Goal: Complete Application Form: Complete application form

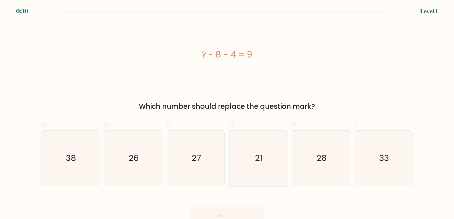
click at [262, 181] on icon "21" at bounding box center [258, 158] width 55 height 55
click at [228, 114] on input "d. 21" at bounding box center [227, 112] width 0 height 4
radio input "true"
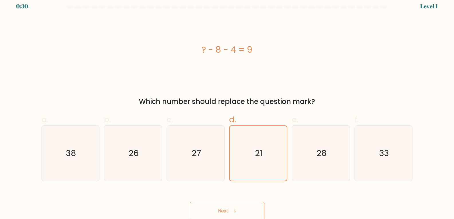
scroll to position [6, 0]
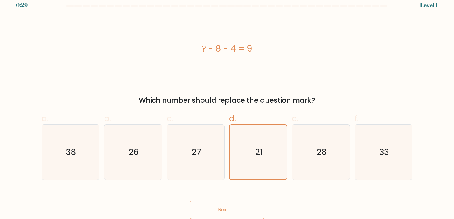
click at [238, 207] on button "Next" at bounding box center [227, 210] width 75 height 18
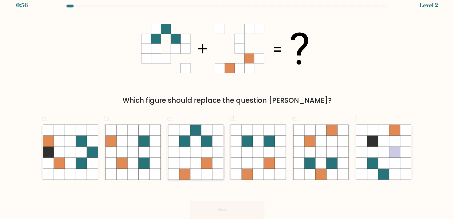
click at [206, 161] on icon at bounding box center [206, 163] width 11 height 11
click at [227, 108] on input "c." at bounding box center [227, 106] width 0 height 4
radio input "true"
click at [230, 208] on button "Next" at bounding box center [227, 210] width 75 height 18
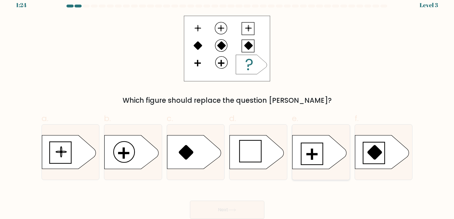
click at [323, 157] on icon at bounding box center [320, 153] width 54 height 34
click at [228, 108] on input "e." at bounding box center [227, 106] width 0 height 4
radio input "true"
click at [239, 205] on button "Next" at bounding box center [227, 210] width 75 height 18
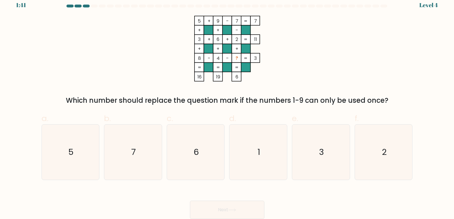
drag, startPoint x: 190, startPoint y: 19, endPoint x: 242, endPoint y: 78, distance: 78.8
click at [242, 78] on icon "5 + 9 - 7 7 + + - 3 + 6 + 2 11 + + + 8 - 4 - ? = 3 = = = = 16 19 6 =" at bounding box center [227, 49] width 172 height 66
copy icon "5 + 9 - 7 7 + + - 3 + 6 + 2 11 + + + 8 - 4 - ? = 3 = = = = 16 19 6"
drag, startPoint x: 68, startPoint y: 99, endPoint x: 396, endPoint y: 97, distance: 327.7
click at [396, 97] on div "Which number should replace the question mark if the numbers 1-9 can only be us…" at bounding box center [227, 100] width 365 height 10
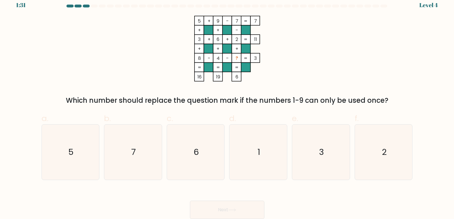
copy div "Which number should replace the question mark if the numbers 1-9 can only be us…"
drag, startPoint x: 55, startPoint y: 151, endPoint x: 397, endPoint y: 150, distance: 342.0
click at [397, 150] on div "a. 5 b. 7 c. 6 d." at bounding box center [227, 144] width 376 height 72
copy div "5 b. 7 c. 6 d. 1 e. 3 f. 2"
click at [34, 95] on form at bounding box center [227, 112] width 454 height 215
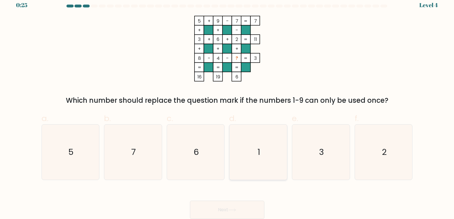
click at [259, 156] on text "1" at bounding box center [259, 152] width 3 height 11
click at [228, 108] on input "d. 1" at bounding box center [227, 106] width 0 height 4
radio input "true"
click at [231, 211] on icon at bounding box center [232, 210] width 8 height 3
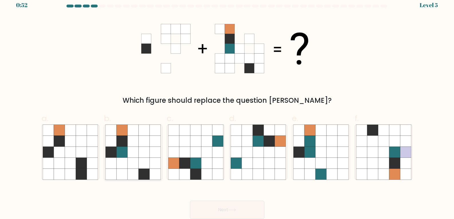
click at [138, 157] on icon at bounding box center [133, 152] width 11 height 11
click at [227, 108] on input "b." at bounding box center [227, 106] width 0 height 4
radio input "true"
click at [216, 208] on button "Next" at bounding box center [227, 210] width 75 height 18
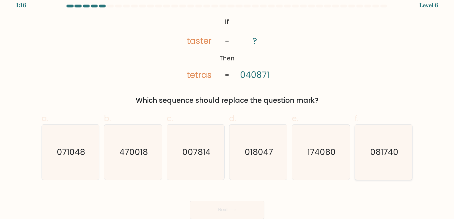
click at [384, 158] on text "081740" at bounding box center [384, 152] width 28 height 11
click at [228, 108] on input "f. 081740" at bounding box center [227, 106] width 0 height 4
radio input "true"
click at [239, 211] on button "Next" at bounding box center [227, 210] width 75 height 18
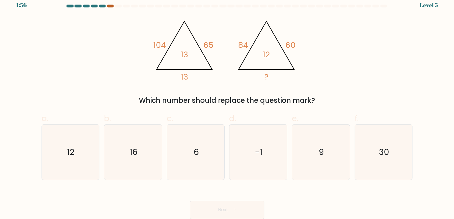
click at [111, 5] on div at bounding box center [110, 6] width 7 height 3
click at [111, 6] on div at bounding box center [110, 6] width 7 height 3
click at [120, 91] on div "@import url('[URL][DOMAIN_NAME]); 104 65 13 13 @import url('[URL][DOMAIN_NAME])…" at bounding box center [227, 61] width 378 height 90
click at [82, 150] on icon "12" at bounding box center [70, 152] width 55 height 55
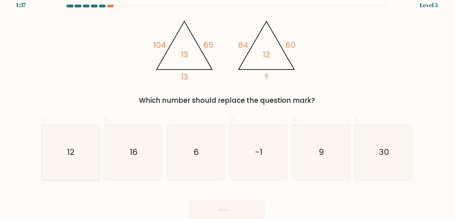
click at [227, 108] on input "a. 12" at bounding box center [227, 106] width 0 height 4
radio input "true"
click at [212, 208] on button "Next" at bounding box center [227, 210] width 75 height 18
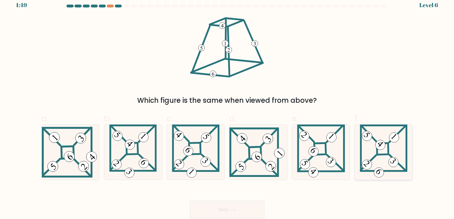
click at [384, 160] on icon at bounding box center [384, 152] width 48 height 55
click at [228, 108] on input "f." at bounding box center [227, 106] width 0 height 4
radio input "true"
click at [209, 206] on button "Next" at bounding box center [227, 210] width 75 height 18
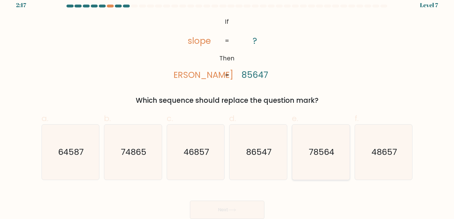
click at [320, 155] on text "78564" at bounding box center [322, 152] width 26 height 11
click at [228, 108] on input "e. 78564" at bounding box center [227, 106] width 0 height 4
radio input "true"
click at [208, 205] on button "Next" at bounding box center [227, 210] width 75 height 18
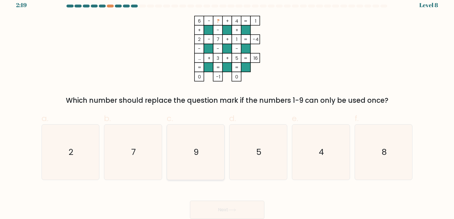
click at [195, 151] on text "9" at bounding box center [196, 152] width 5 height 11
click at [227, 108] on input "c. 9" at bounding box center [227, 106] width 0 height 4
radio input "true"
click at [211, 214] on button "Next" at bounding box center [227, 210] width 75 height 18
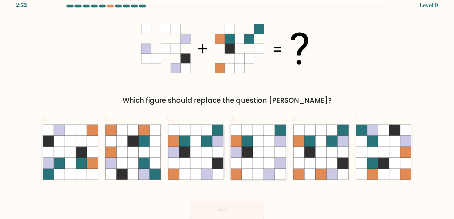
click at [250, 146] on icon at bounding box center [247, 141] width 11 height 11
click at [228, 108] on input "d." at bounding box center [227, 106] width 0 height 4
radio input "true"
click at [223, 210] on button "Next" at bounding box center [227, 210] width 75 height 18
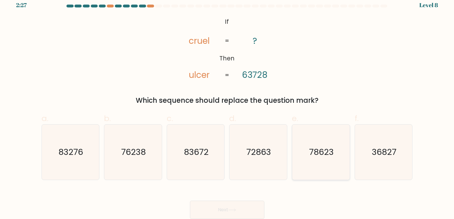
click at [322, 159] on icon "78623" at bounding box center [321, 152] width 55 height 55
click at [228, 108] on input "e. 78623" at bounding box center [227, 106] width 0 height 4
radio input "true"
click at [236, 210] on icon at bounding box center [232, 210] width 8 height 3
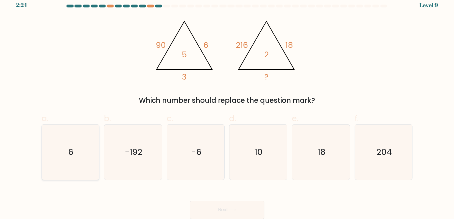
click at [48, 156] on icon "6" at bounding box center [70, 152] width 55 height 55
click at [227, 108] on input "a. 6" at bounding box center [227, 106] width 0 height 4
radio input "true"
click at [224, 210] on button "Next" at bounding box center [227, 210] width 75 height 18
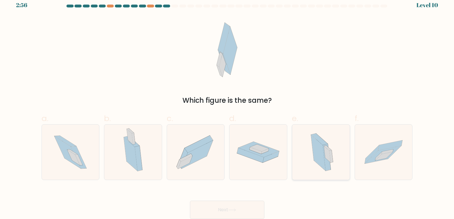
click at [327, 165] on icon at bounding box center [327, 157] width 8 height 27
click at [228, 108] on input "e." at bounding box center [227, 106] width 0 height 4
radio input "true"
click at [227, 209] on button "Next" at bounding box center [227, 210] width 75 height 18
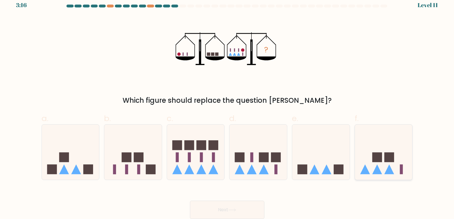
click at [385, 156] on rect at bounding box center [390, 158] width 10 height 10
click at [228, 108] on input "f." at bounding box center [227, 106] width 0 height 4
radio input "true"
click at [239, 209] on button "Next" at bounding box center [227, 210] width 75 height 18
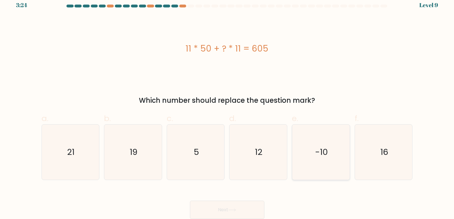
click at [340, 165] on icon "-10" at bounding box center [321, 152] width 55 height 55
click at [228, 108] on input "e. -10" at bounding box center [227, 106] width 0 height 4
radio input "true"
click at [235, 207] on button "Next" at bounding box center [227, 210] width 75 height 18
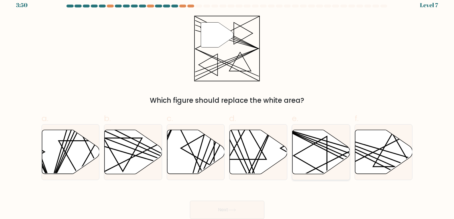
click at [307, 155] on icon at bounding box center [322, 152] width 58 height 44
click at [228, 108] on input "e." at bounding box center [227, 106] width 0 height 4
radio input "true"
click at [388, 153] on icon at bounding box center [385, 152] width 58 height 44
click at [228, 108] on input "f." at bounding box center [227, 106] width 0 height 4
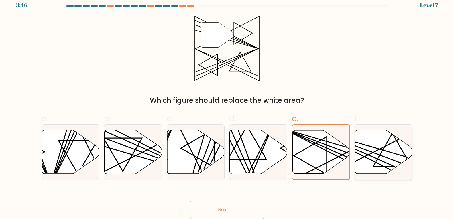
radio input "true"
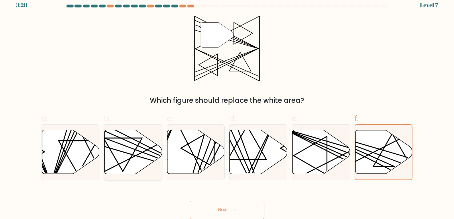
click at [136, 151] on icon at bounding box center [134, 152] width 58 height 44
click at [227, 108] on input "b." at bounding box center [227, 106] width 0 height 4
radio input "true"
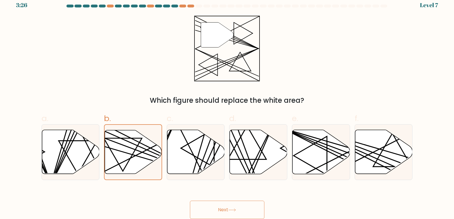
click at [231, 210] on icon at bounding box center [232, 210] width 8 height 3
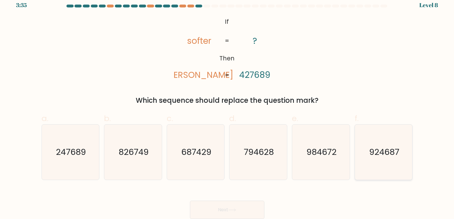
click at [381, 154] on text "924687" at bounding box center [385, 152] width 30 height 11
click at [228, 108] on input "f. 924687" at bounding box center [227, 106] width 0 height 4
radio input "true"
click at [211, 213] on button "Next" at bounding box center [227, 210] width 75 height 18
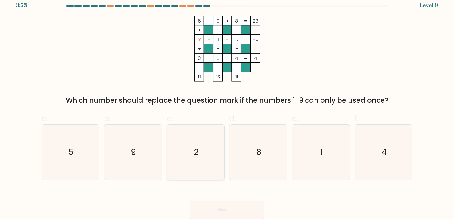
click at [185, 159] on icon "2" at bounding box center [195, 152] width 55 height 55
click at [227, 108] on input "c. 2" at bounding box center [227, 106] width 0 height 4
radio input "true"
click at [214, 208] on button "Next" at bounding box center [227, 210] width 75 height 18
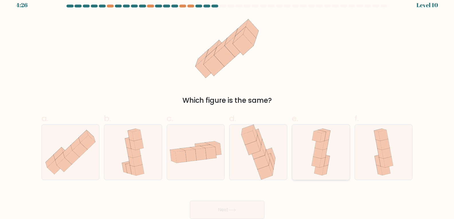
click at [319, 151] on icon at bounding box center [317, 153] width 9 height 11
click at [228, 108] on input "e." at bounding box center [227, 106] width 0 height 4
radio input "true"
click at [218, 205] on button "Next" at bounding box center [227, 210] width 75 height 18
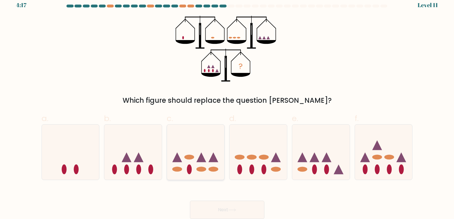
click at [210, 172] on icon at bounding box center [196, 152] width 58 height 48
click at [227, 108] on input "c." at bounding box center [227, 106] width 0 height 4
radio input "true"
click at [214, 214] on button "Next" at bounding box center [227, 210] width 75 height 18
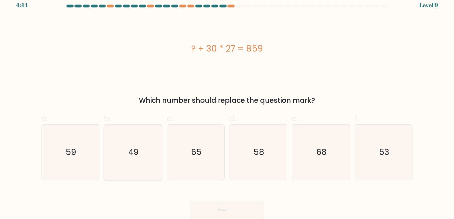
click at [151, 155] on icon "49" at bounding box center [133, 152] width 55 height 55
click at [227, 108] on input "b. 49" at bounding box center [227, 106] width 0 height 4
radio input "true"
click at [227, 215] on button "Next" at bounding box center [227, 210] width 75 height 18
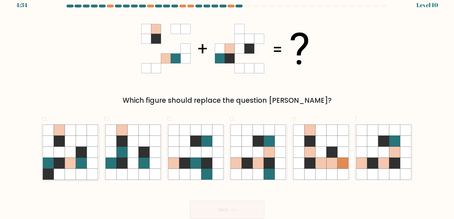
click at [70, 165] on icon at bounding box center [70, 163] width 11 height 11
click at [227, 108] on input "a." at bounding box center [227, 106] width 0 height 4
radio input "true"
click at [220, 207] on button "Next" at bounding box center [227, 210] width 75 height 18
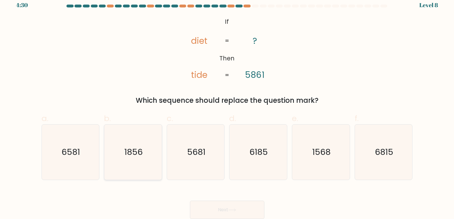
click at [132, 160] on icon "1856" at bounding box center [133, 152] width 55 height 55
click at [227, 108] on input "b. 1856" at bounding box center [227, 106] width 0 height 4
radio input "true"
click at [230, 207] on button "Next" at bounding box center [227, 210] width 75 height 18
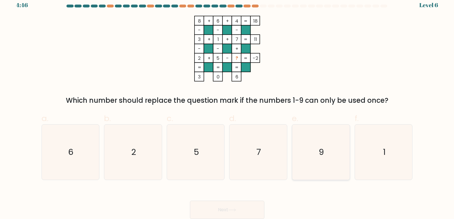
click at [305, 160] on icon "9" at bounding box center [321, 152] width 55 height 55
click at [228, 108] on input "e. 9" at bounding box center [227, 106] width 0 height 4
radio input "true"
click at [220, 208] on button "Next" at bounding box center [227, 210] width 75 height 18
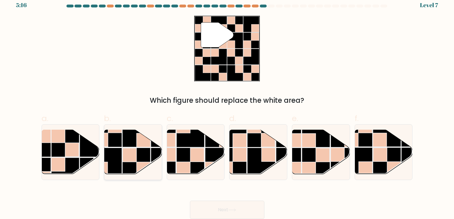
click at [134, 159] on rect at bounding box center [130, 155] width 14 height 14
click at [227, 108] on input "b." at bounding box center [227, 106] width 0 height 4
radio input "true"
click at [219, 207] on button "Next" at bounding box center [227, 210] width 75 height 18
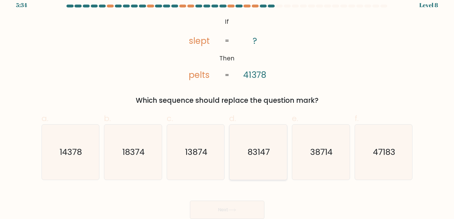
click at [267, 154] on text "83147" at bounding box center [259, 152] width 22 height 11
click at [228, 108] on input "d. 83147" at bounding box center [227, 106] width 0 height 4
radio input "true"
click at [244, 199] on div "Next" at bounding box center [227, 203] width 378 height 32
click at [239, 208] on button "Next" at bounding box center [227, 210] width 75 height 18
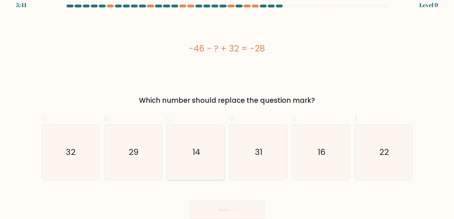
click at [202, 159] on icon "14" at bounding box center [195, 152] width 55 height 55
click at [227, 108] on input "c. 14" at bounding box center [227, 106] width 0 height 4
radio input "true"
click at [225, 209] on button "Next" at bounding box center [227, 210] width 75 height 18
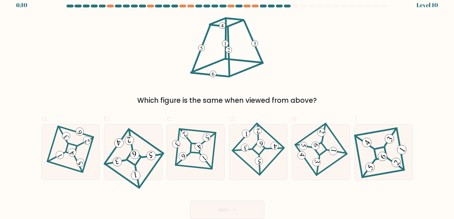
drag, startPoint x: 241, startPoint y: 40, endPoint x: 241, endPoint y: 78, distance: 37.3
click at [241, 78] on icon at bounding box center [227, 49] width 77 height 66
click at [138, 156] on 847 at bounding box center [135, 154] width 11 height 11
click at [227, 108] on input "b." at bounding box center [227, 106] width 0 height 4
radio input "true"
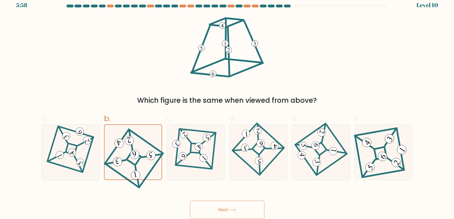
click at [206, 209] on button "Next" at bounding box center [227, 210] width 75 height 18
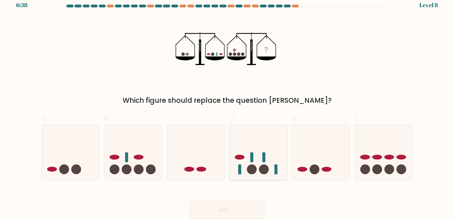
click at [244, 165] on icon at bounding box center [259, 152] width 58 height 48
click at [228, 108] on input "d." at bounding box center [227, 106] width 0 height 4
radio input "true"
click at [223, 200] on div "Next" at bounding box center [227, 203] width 378 height 32
click at [218, 209] on button "Next" at bounding box center [227, 210] width 75 height 18
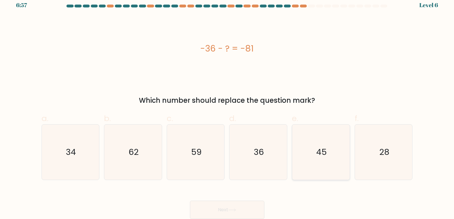
click at [334, 156] on icon "45" at bounding box center [321, 152] width 55 height 55
click at [228, 108] on input "e. 45" at bounding box center [227, 106] width 0 height 4
radio input "true"
click at [224, 209] on button "Next" at bounding box center [227, 210] width 75 height 18
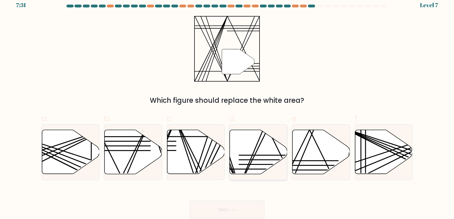
click at [251, 158] on icon at bounding box center [259, 152] width 58 height 44
click at [228, 108] on input "d." at bounding box center [227, 106] width 0 height 4
radio input "true"
click at [222, 209] on button "Next" at bounding box center [227, 210] width 75 height 18
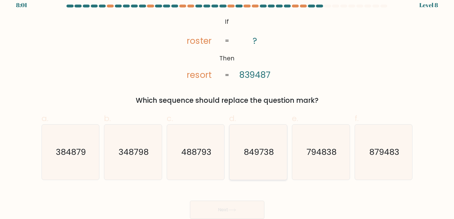
click at [270, 163] on icon "849738" at bounding box center [258, 152] width 55 height 55
click at [228, 108] on input "d. 849738" at bounding box center [227, 106] width 0 height 4
radio input "true"
click at [246, 210] on button "Next" at bounding box center [227, 210] width 75 height 18
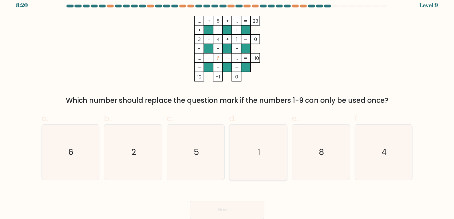
click at [263, 161] on icon "1" at bounding box center [258, 152] width 55 height 55
click at [228, 108] on input "d. 1" at bounding box center [227, 106] width 0 height 4
radio input "true"
click at [220, 214] on button "Next" at bounding box center [227, 210] width 75 height 18
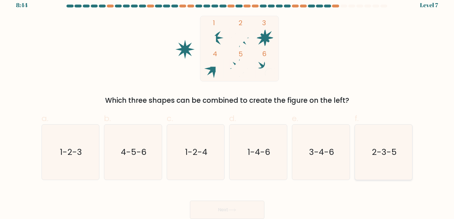
click at [401, 165] on icon "2-3-5" at bounding box center [383, 152] width 55 height 55
click at [228, 108] on input "f. 2-3-5" at bounding box center [227, 106] width 0 height 4
radio input "true"
click at [228, 212] on button "Next" at bounding box center [227, 210] width 75 height 18
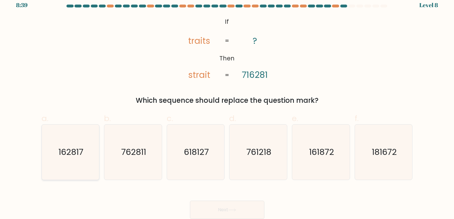
click at [64, 157] on text "162817" at bounding box center [70, 152] width 25 height 11
click at [227, 108] on input "a. 162817" at bounding box center [227, 106] width 0 height 4
radio input "true"
click at [219, 214] on button "Next" at bounding box center [227, 210] width 75 height 18
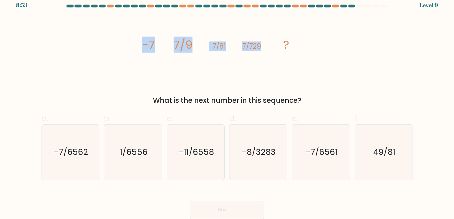
drag, startPoint x: 137, startPoint y: 45, endPoint x: 272, endPoint y: 49, distance: 134.5
click at [272, 49] on div "image/svg+xml -7 7/9 -7/81 7/729 ? What is the next number in this sequence?" at bounding box center [227, 61] width 378 height 90
click at [159, 68] on icon "image/svg+xml -7 7/9 -7/81 7/729 ?" at bounding box center [227, 49] width 172 height 66
click at [317, 159] on icon "-7/6561" at bounding box center [321, 152] width 55 height 55
click at [228, 108] on input "e. -7/6561" at bounding box center [227, 106] width 0 height 4
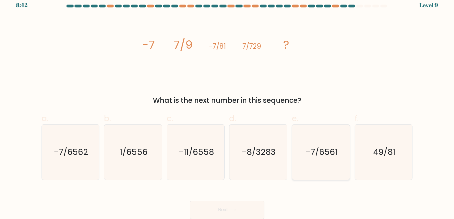
radio input "true"
click at [242, 206] on button "Next" at bounding box center [227, 210] width 75 height 18
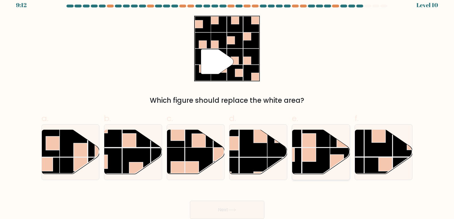
click at [328, 158] on rect at bounding box center [316, 162] width 28 height 28
click at [228, 108] on input "e." at bounding box center [227, 106] width 0 height 4
radio input "true"
click at [239, 206] on button "Next" at bounding box center [227, 210] width 75 height 18
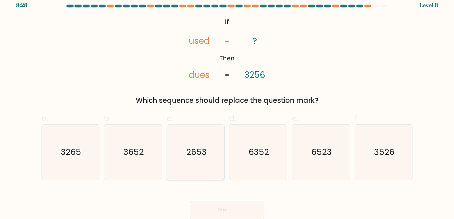
click at [204, 155] on text "2653" at bounding box center [196, 152] width 20 height 11
click at [227, 108] on input "c. 2653" at bounding box center [227, 106] width 0 height 4
radio input "true"
click at [215, 207] on button "Next" at bounding box center [227, 210] width 75 height 18
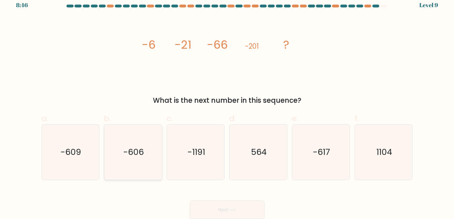
click at [113, 154] on icon "-606" at bounding box center [133, 152] width 55 height 55
click at [227, 108] on input "b. -606" at bounding box center [227, 106] width 0 height 4
radio input "true"
click at [242, 211] on button "Next" at bounding box center [227, 210] width 75 height 18
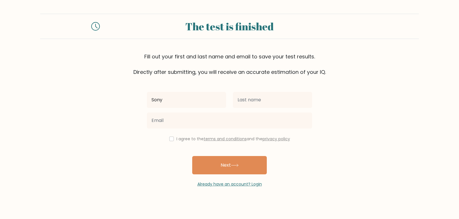
type input "Sony"
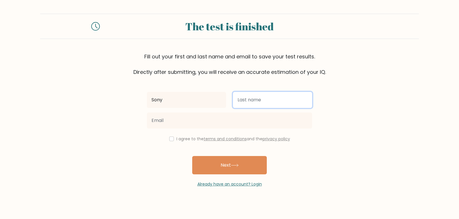
click at [245, 96] on input "text" at bounding box center [272, 100] width 79 height 16
type input "tiwari"
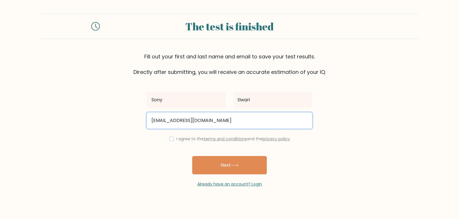
type input "sonytiwari438@gmail.com"
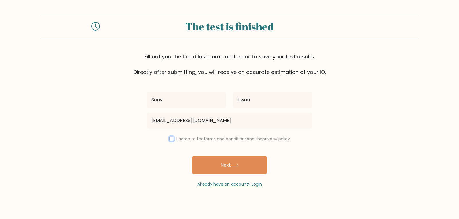
click at [169, 137] on input "checkbox" at bounding box center [171, 139] width 5 height 5
checkbox input "true"
click at [192, 156] on button "Next" at bounding box center [229, 165] width 75 height 18
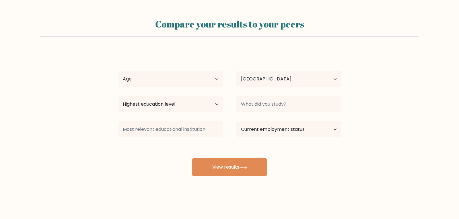
select select "IN"
click at [194, 83] on select "Age Under 18 years old 18-24 years old 25-34 years old 35-44 years old 45-54 ye…" at bounding box center [170, 79] width 104 height 16
select select "25_34"
click at [118, 71] on select "Age Under 18 years old 18-24 years old 25-34 years old 35-44 years old 45-54 ye…" at bounding box center [170, 79] width 104 height 16
click at [176, 103] on select "Highest education level No schooling Primary Lower Secondary Upper Secondary Oc…" at bounding box center [170, 104] width 104 height 16
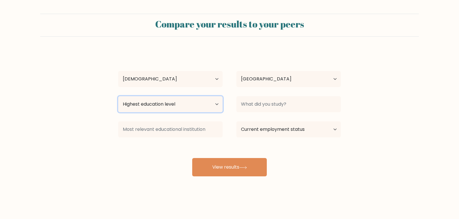
select select "occupation_specific"
click at [118, 96] on select "Highest education level No schooling Primary Lower Secondary Upper Secondary Oc…" at bounding box center [170, 104] width 104 height 16
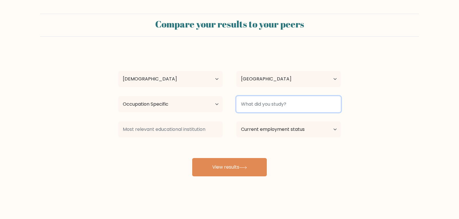
click at [282, 109] on input at bounding box center [288, 104] width 104 height 16
type input "ignou"
drag, startPoint x: 270, startPoint y: 103, endPoint x: 182, endPoint y: 99, distance: 88.4
click at [182, 99] on div "Highest education level No schooling Primary Lower Secondary Upper Secondary Oc…" at bounding box center [229, 104] width 236 height 21
type input "12th"
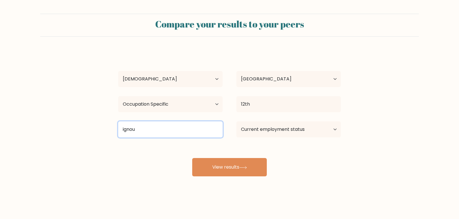
type input "ignou"
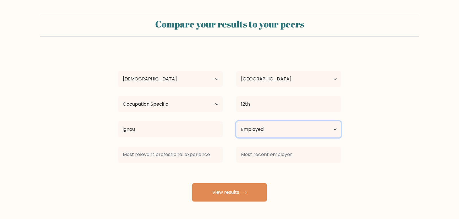
select select "student"
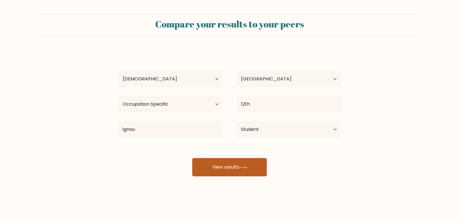
click at [194, 170] on button "View results" at bounding box center [229, 167] width 75 height 18
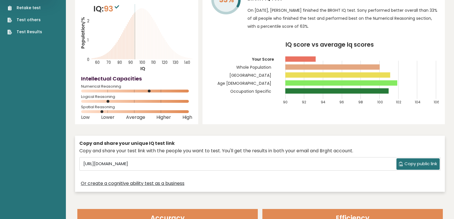
scroll to position [57, 0]
